Goal: Navigation & Orientation: Find specific page/section

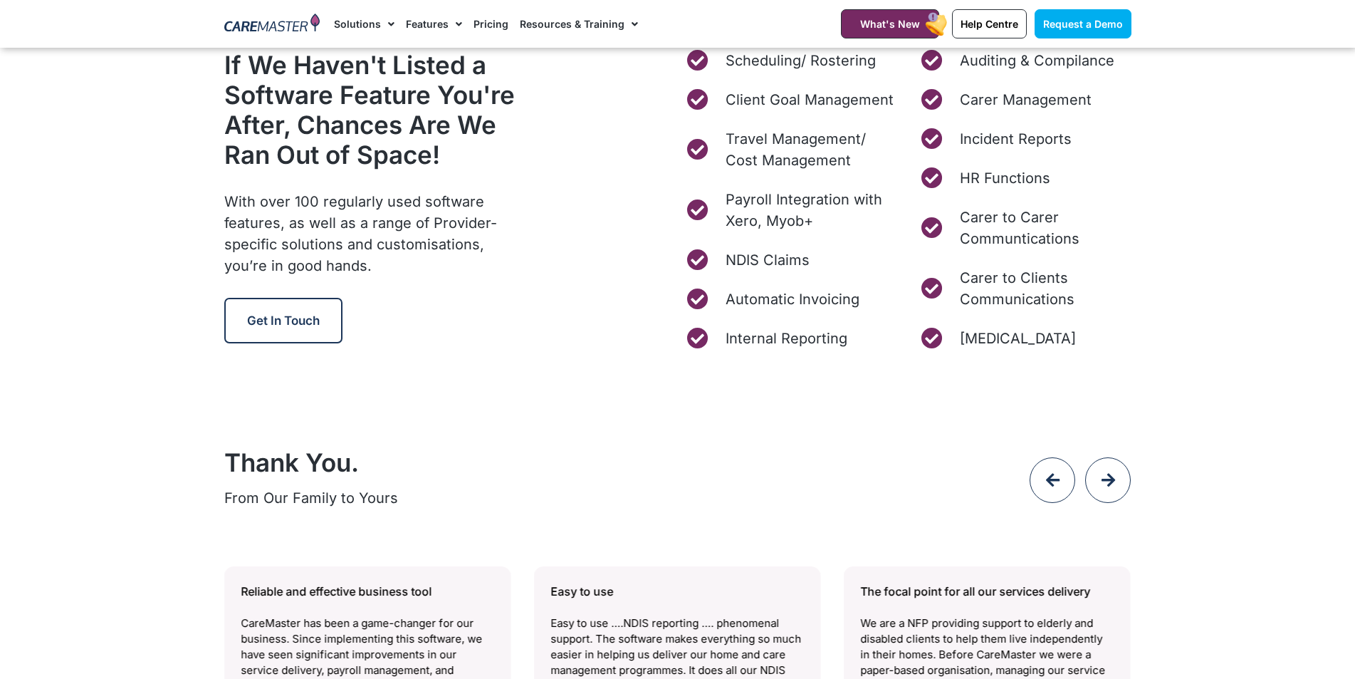
scroll to position [5147, 0]
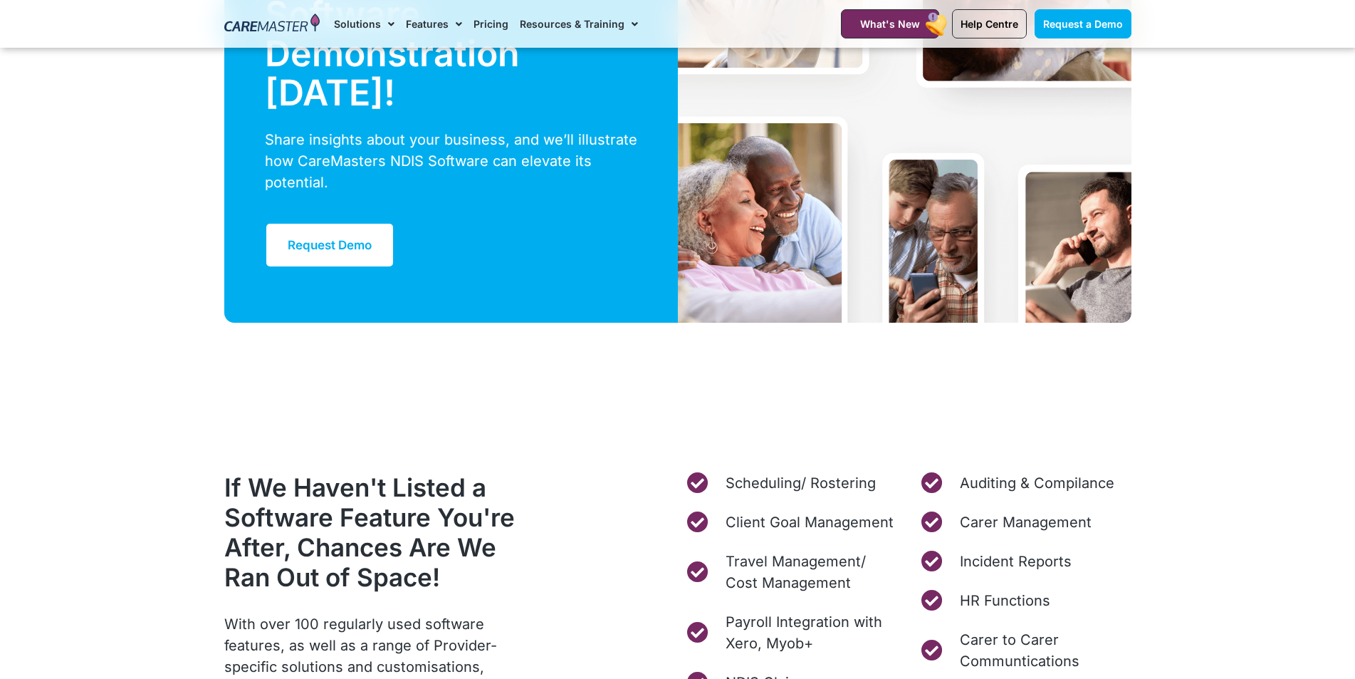
click at [996, 40] on div "1300 557 952 What's New Help Centre Contact Request a Demo" at bounding box center [976, 24] width 326 height 48
click at [996, 31] on link "Help Centre" at bounding box center [989, 23] width 75 height 29
